Goal: Navigation & Orientation: Find specific page/section

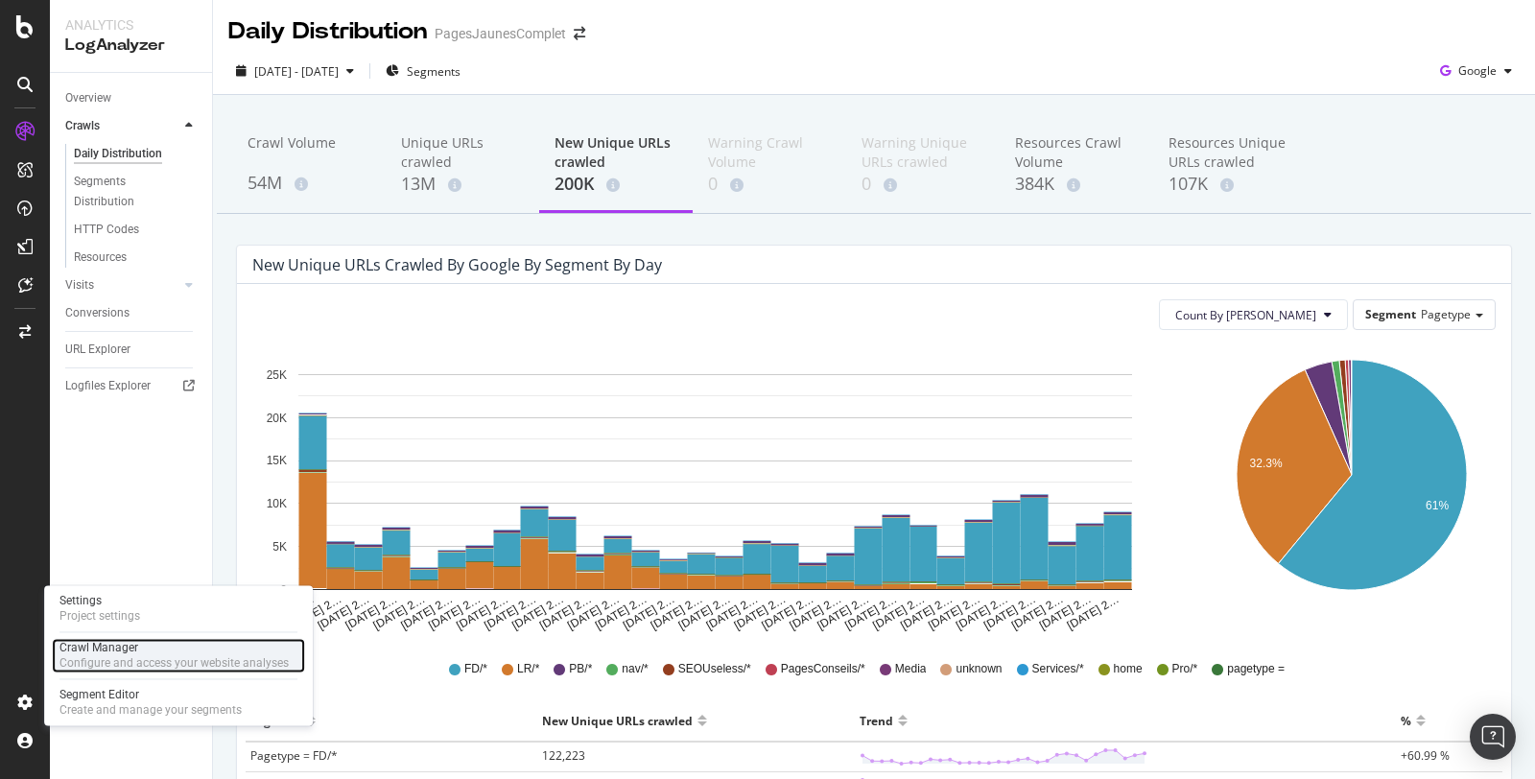
click at [106, 651] on div "Crawl Manager" at bounding box center [173, 647] width 229 height 15
